Goal: Task Accomplishment & Management: Manage account settings

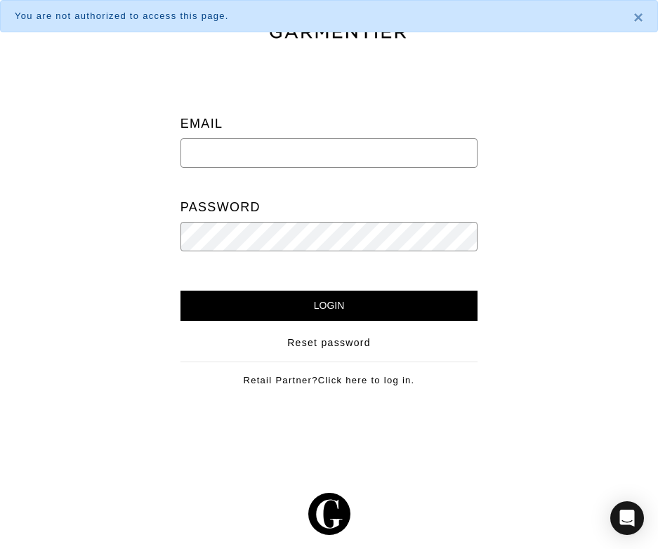
type input "nbranzelle@gmail.com"
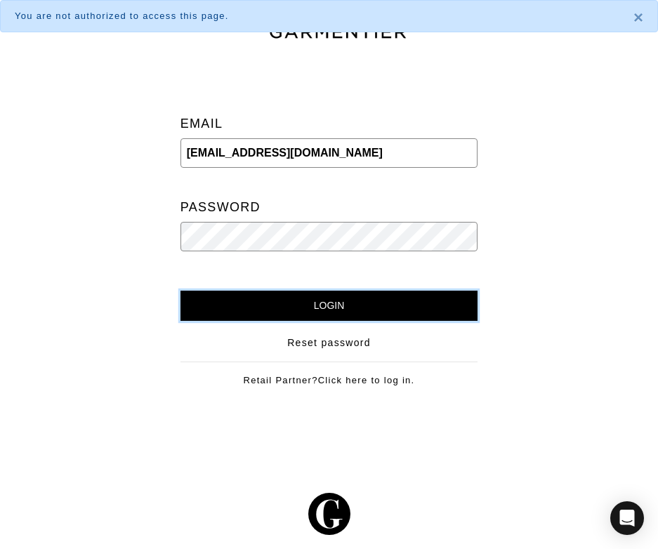
click at [330, 315] on input "Login" at bounding box center [330, 306] width 298 height 30
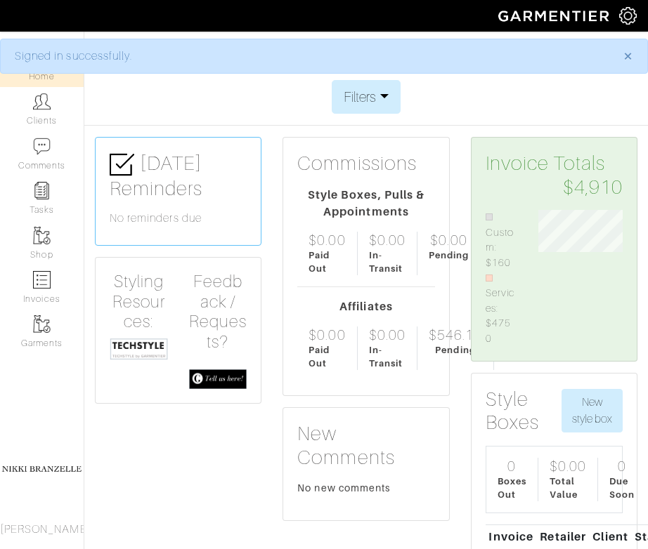
scroll to position [702231, 702247]
click at [53, 113] on link "Clients" at bounding box center [42, 109] width 84 height 44
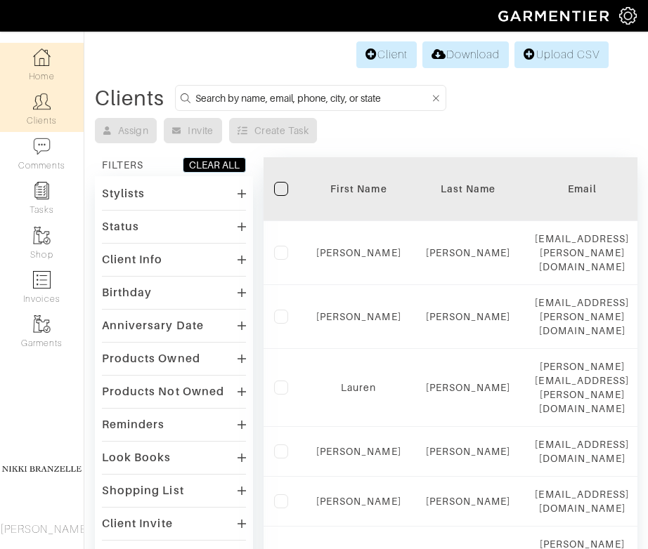
click at [55, 74] on link "Home" at bounding box center [42, 65] width 84 height 44
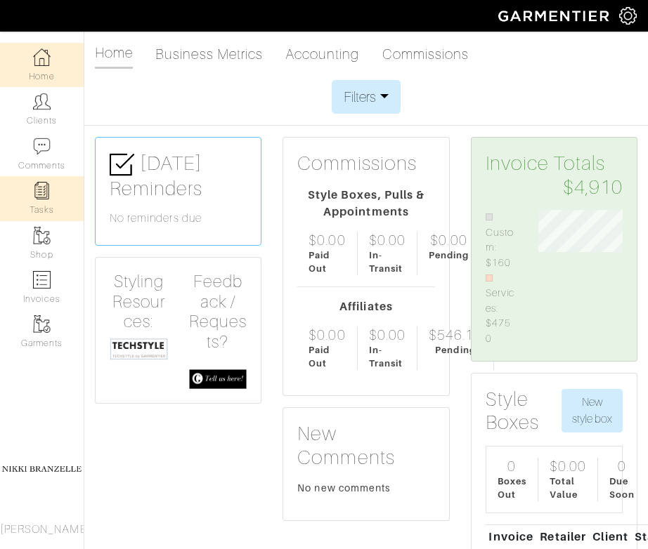
scroll to position [121, 105]
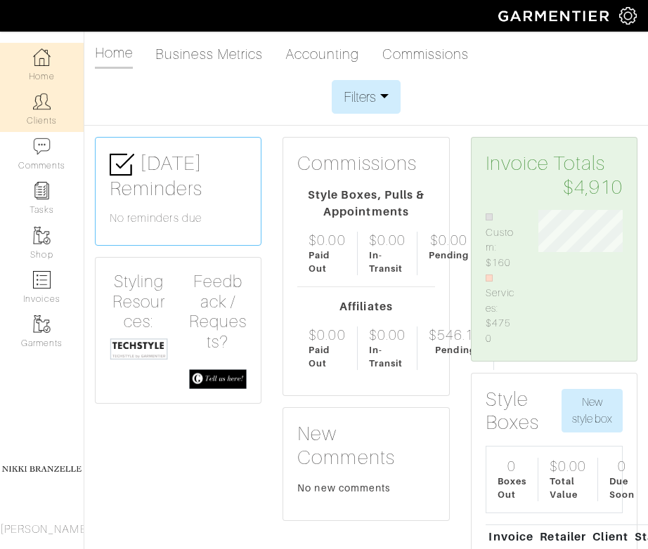
click at [40, 122] on link "Clients" at bounding box center [42, 109] width 84 height 44
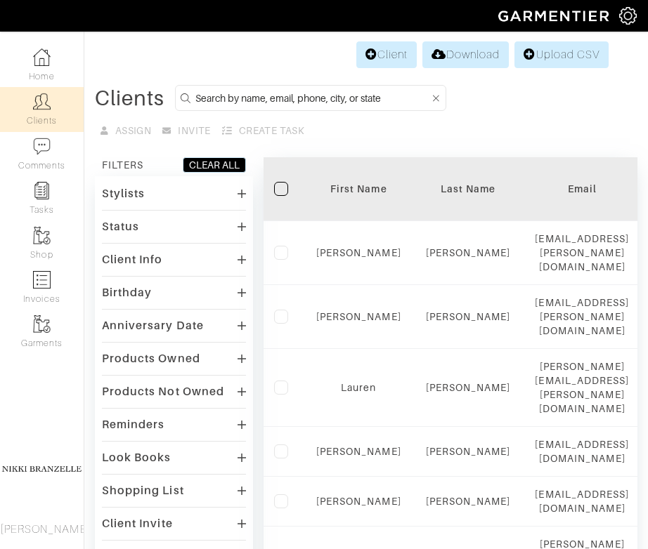
click at [257, 96] on input at bounding box center [312, 98] width 234 height 18
type input "sonia"
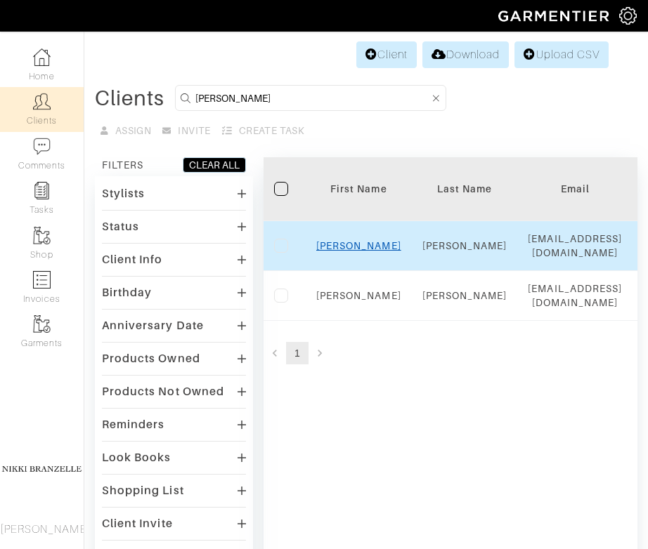
click at [354, 251] on link "Sonia" at bounding box center [358, 245] width 85 height 11
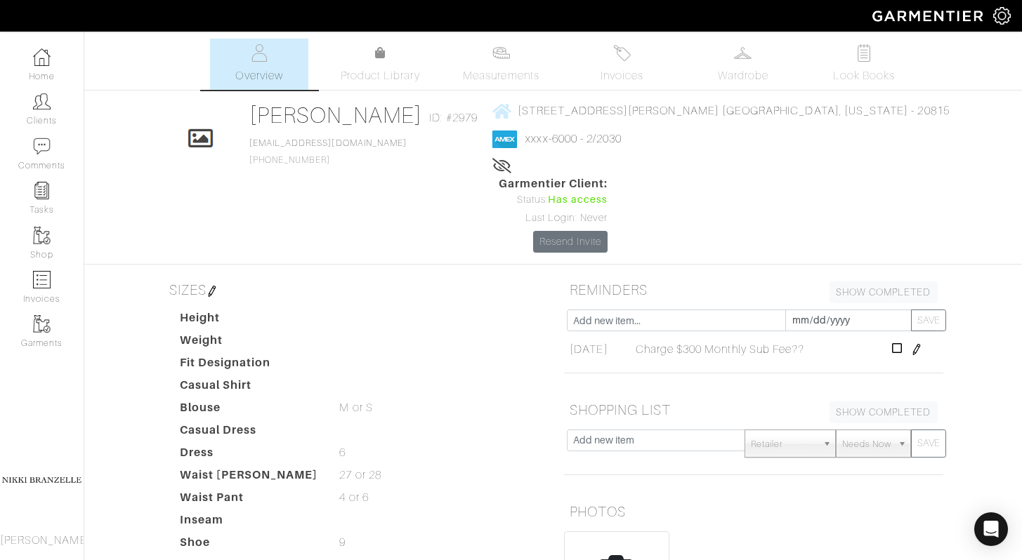
click at [452, 310] on div "Height Weight Fit Designation Casual Shirt Blouse M or S M or S Casual Dress Dr…" at bounding box center [361, 445] width 384 height 270
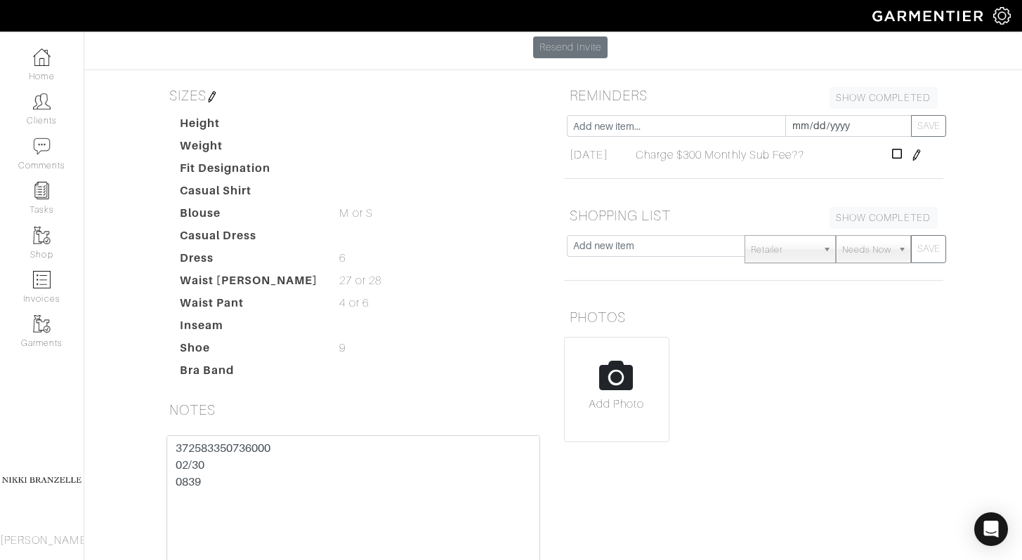
scroll to position [291, 0]
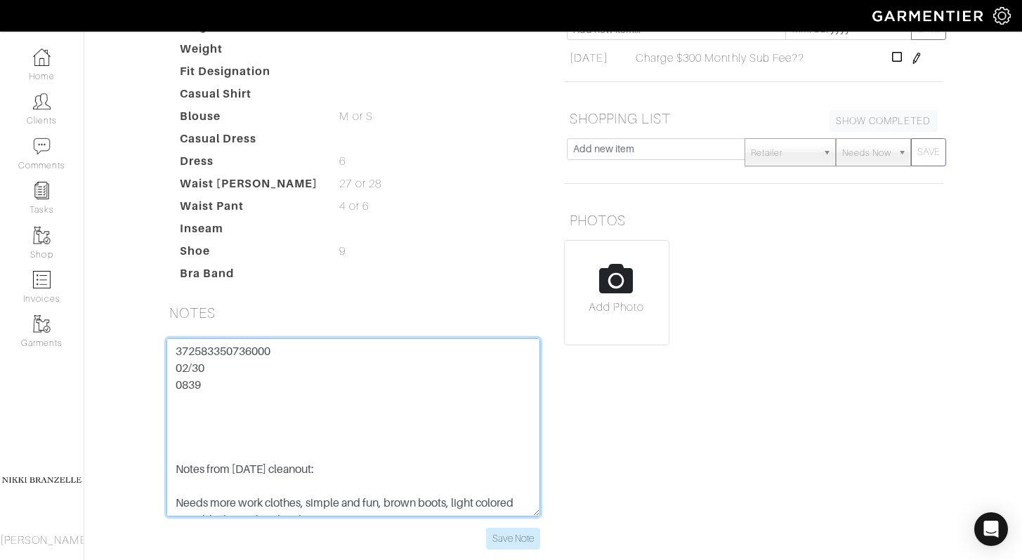
click at [268, 339] on textarea "372583350736000 02/30 0839 Notes from [DATE] cleanout: Needs more work clothes,…" at bounding box center [353, 428] width 374 height 178
